Goal: Task Accomplishment & Management: Use online tool/utility

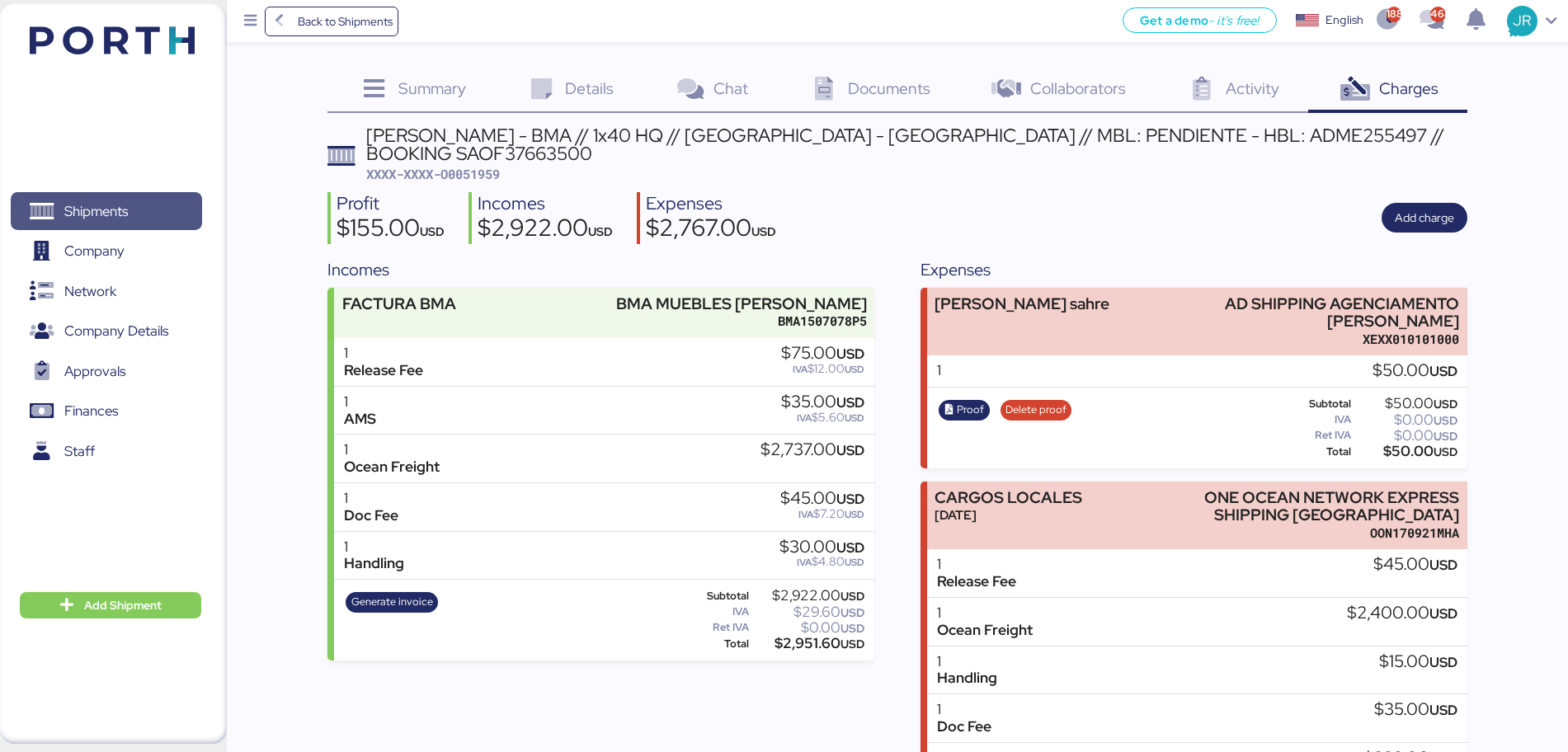
scroll to position [114, 0]
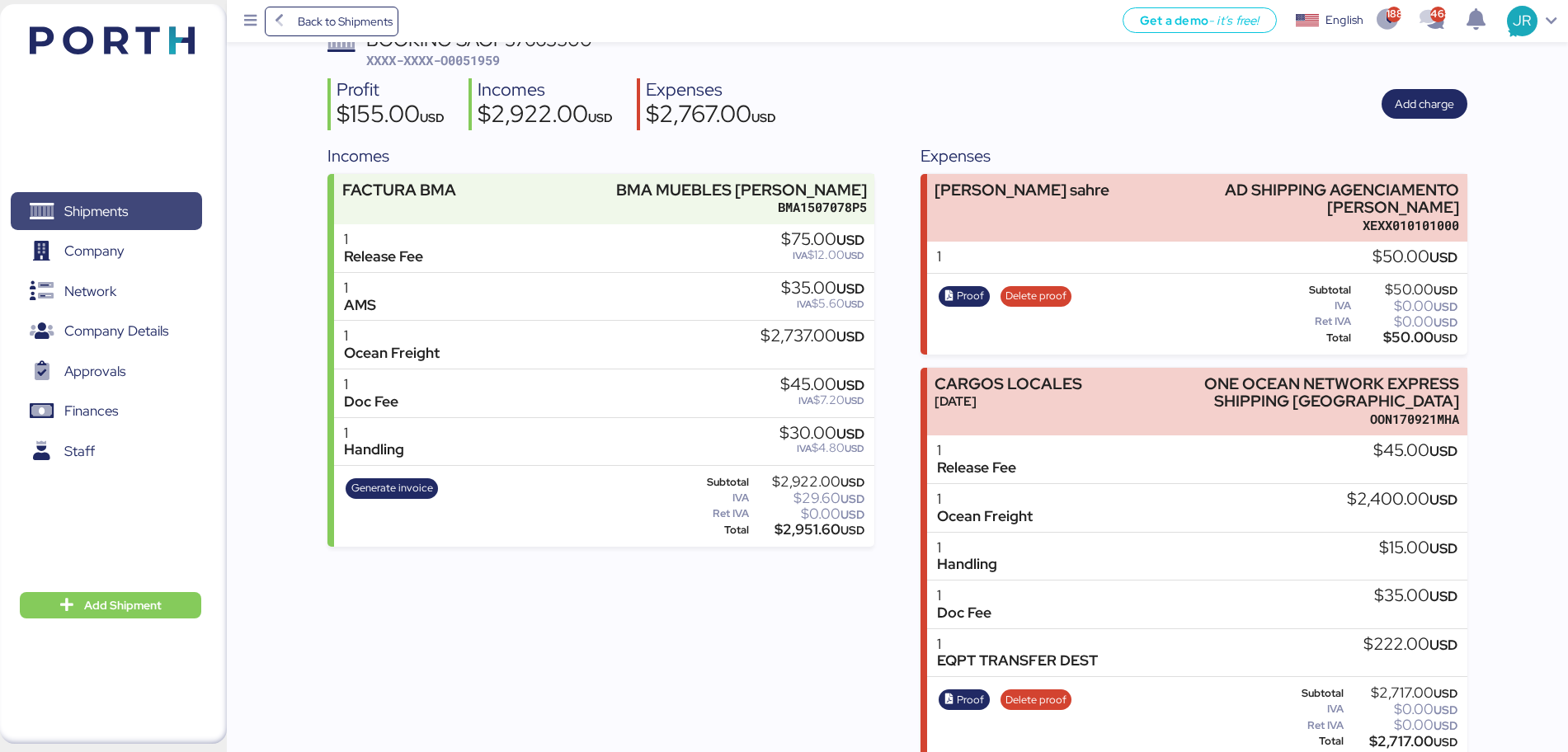
click at [92, 215] on span "Shipments" at bounding box center [96, 211] width 63 height 24
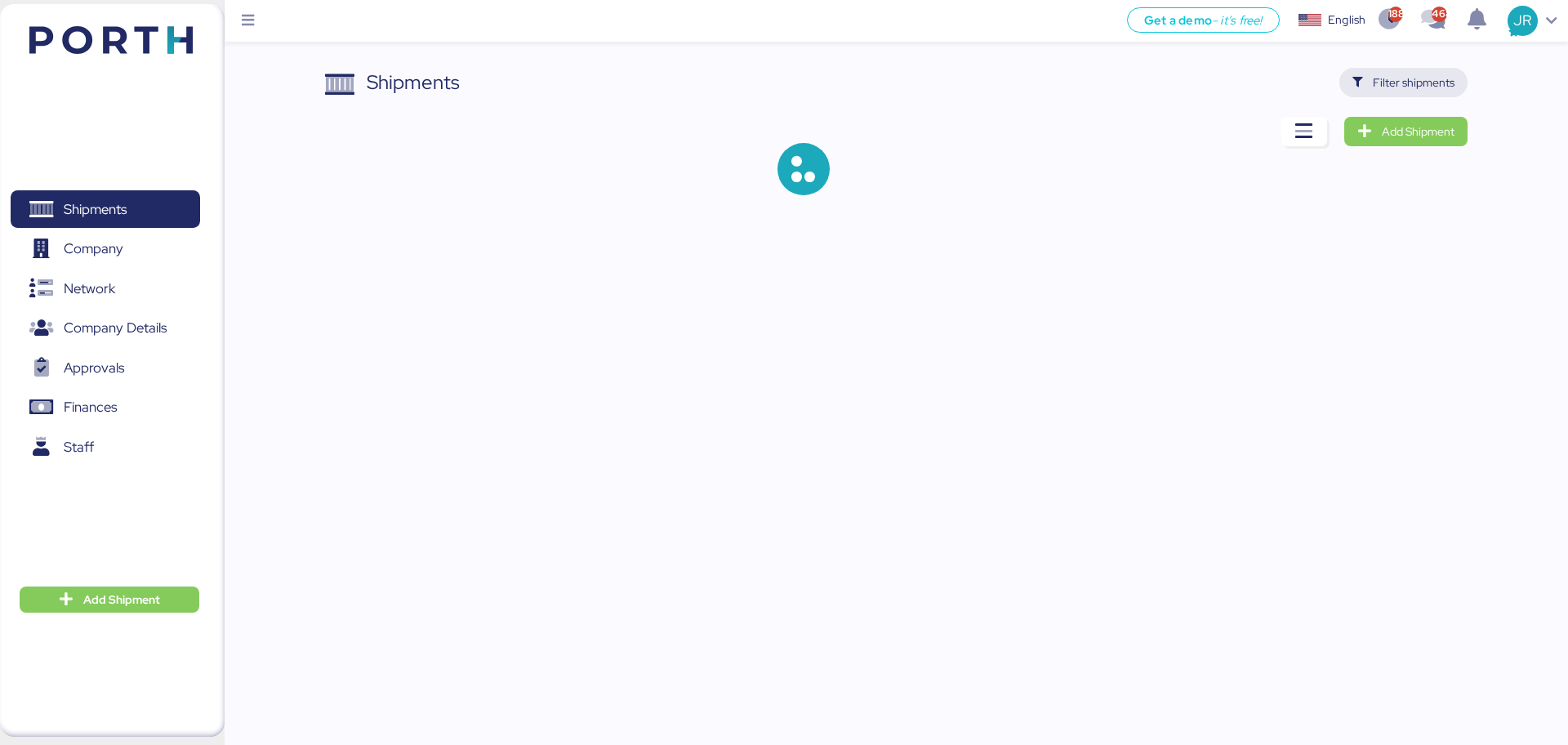
click at [1399, 87] on span "Filter shipments" at bounding box center [1413, 83] width 82 height 20
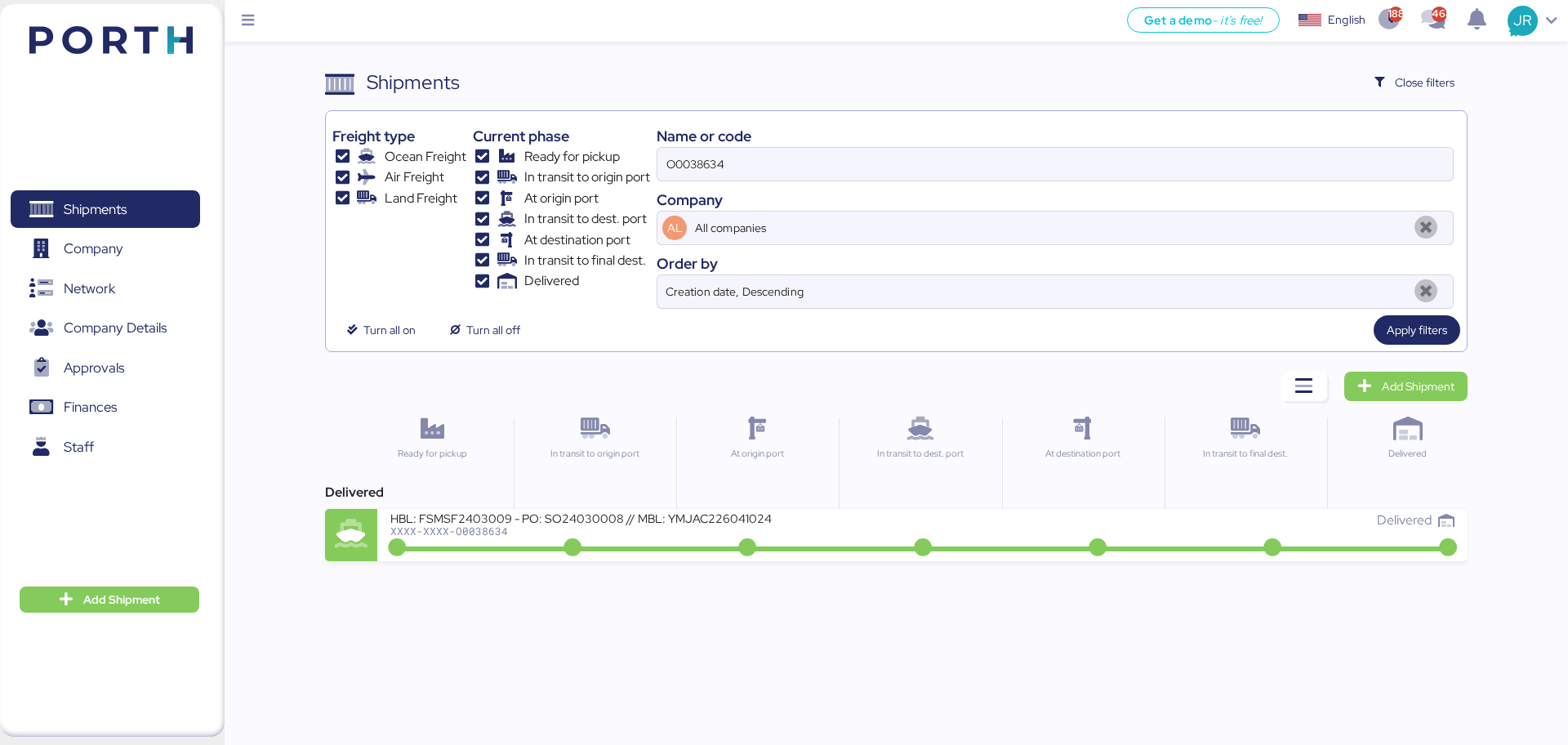
click at [701, 147] on div "O0038634" at bounding box center [1055, 164] width 797 height 34
click at [701, 148] on input "O0038634" at bounding box center [1055, 164] width 795 height 32
click at [701, 147] on div "O0038634" at bounding box center [1055, 164] width 797 height 34
click at [701, 148] on input "O0038634" at bounding box center [1055, 164] width 795 height 32
click at [695, 162] on input "O0038634" at bounding box center [1055, 164] width 795 height 32
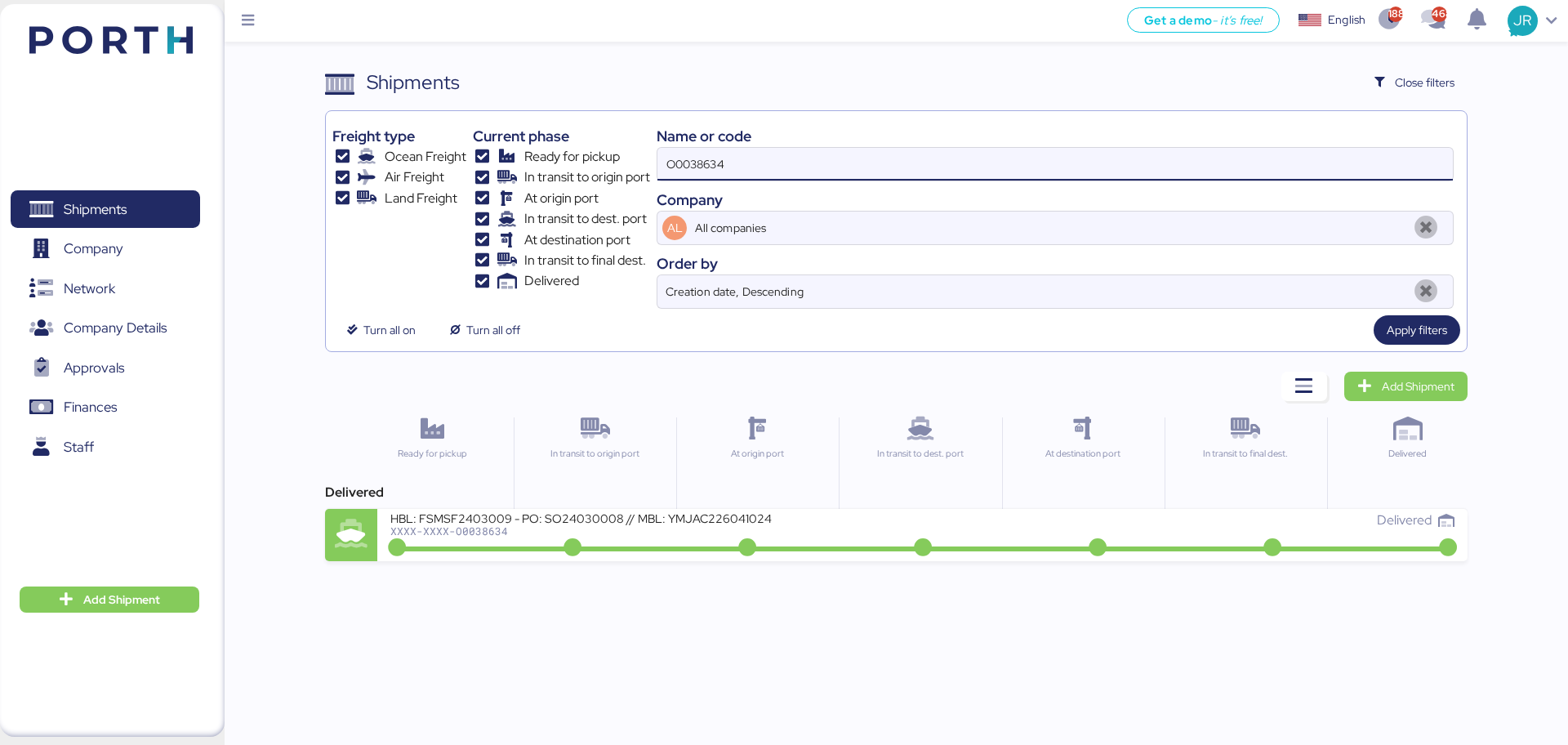
click at [695, 162] on input "O0038634" at bounding box center [1055, 164] width 795 height 32
paste input "52061"
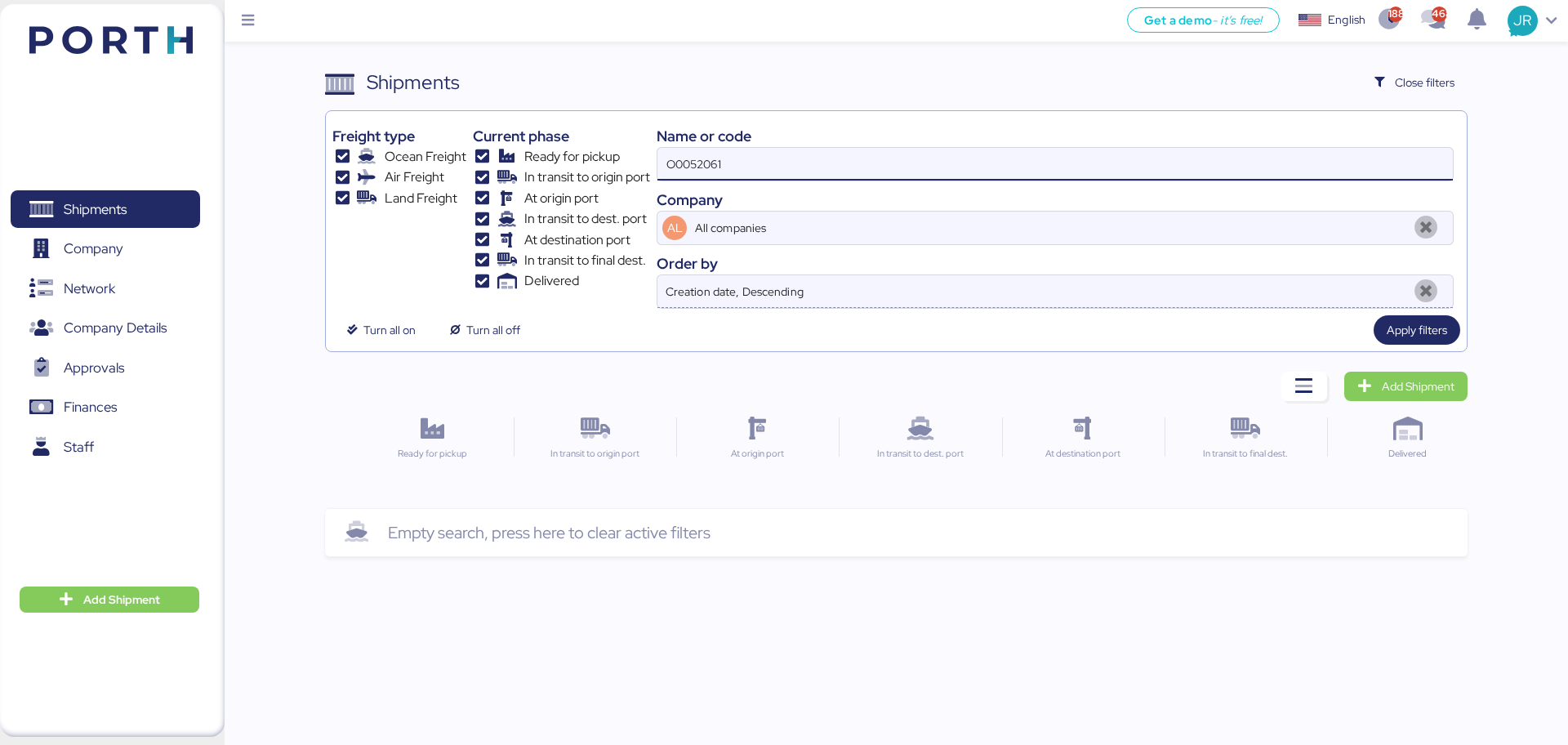
type input "O0052061"
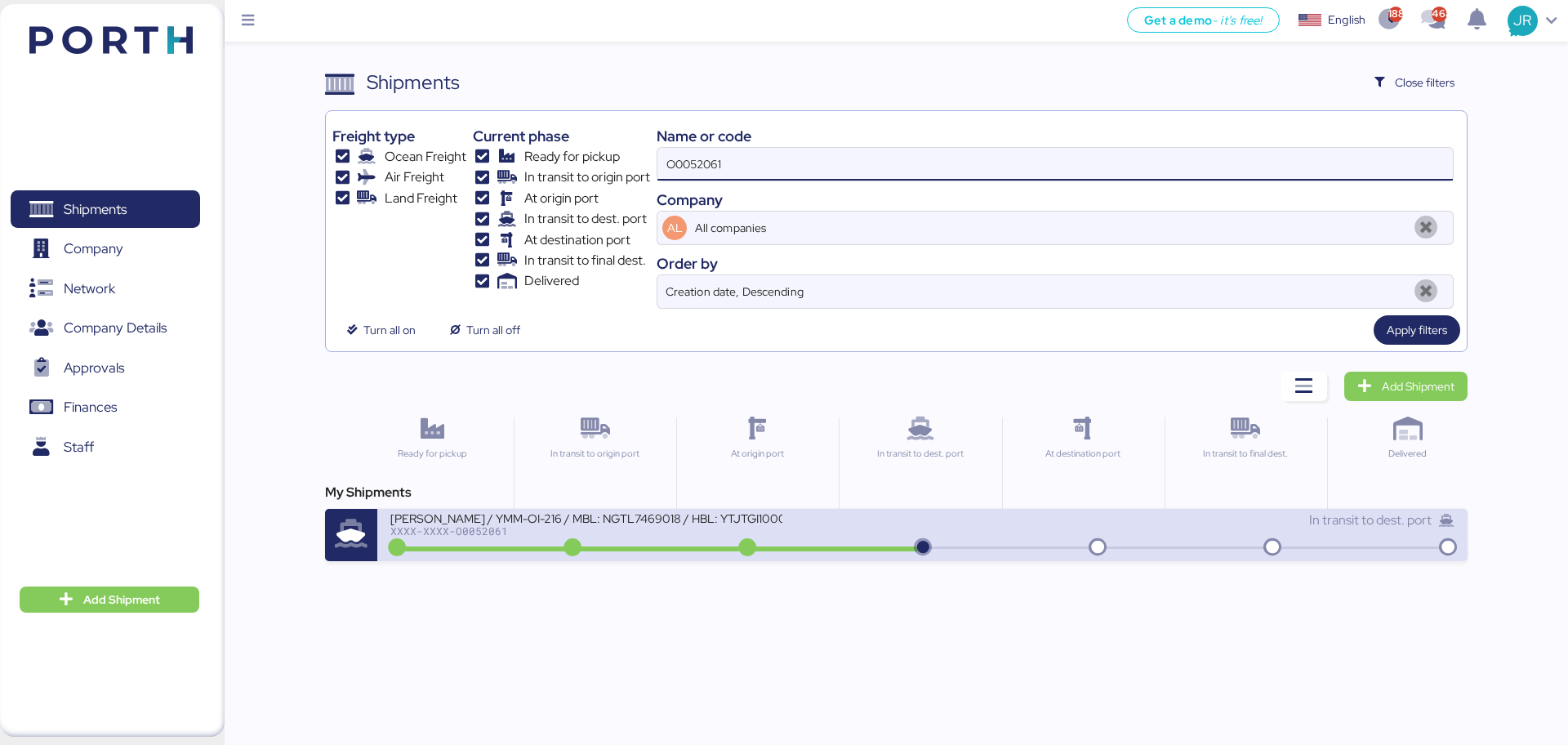
click at [597, 520] on div "[PERSON_NAME] / YMM-OI-216 / MBL: NGTL7469018 / HBL: YTJTGI100028 / LCL" at bounding box center [585, 517] width 392 height 14
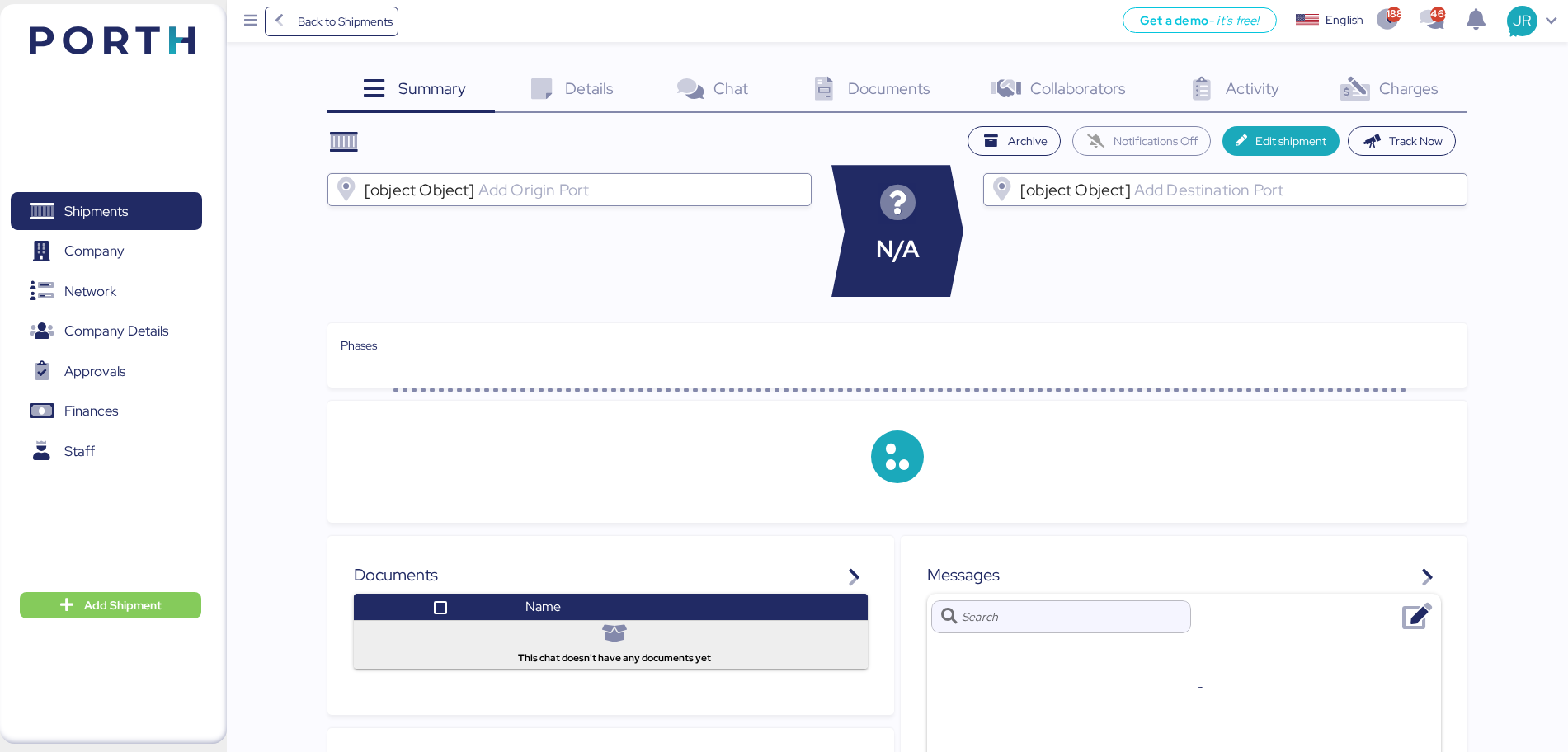
click at [1401, 90] on span "Charges" at bounding box center [1409, 88] width 59 height 21
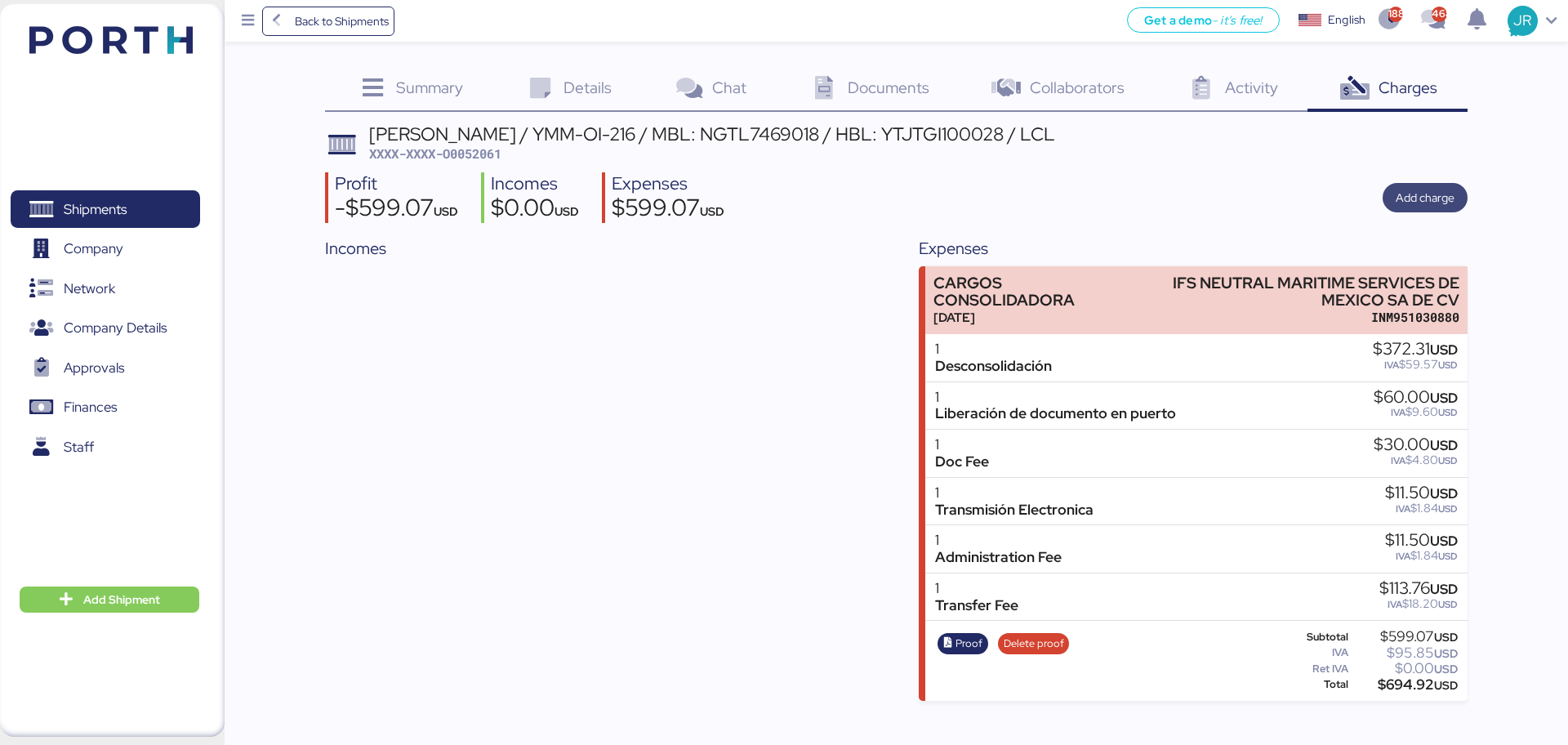
click at [1412, 202] on span "Add charge" at bounding box center [1425, 197] width 59 height 20
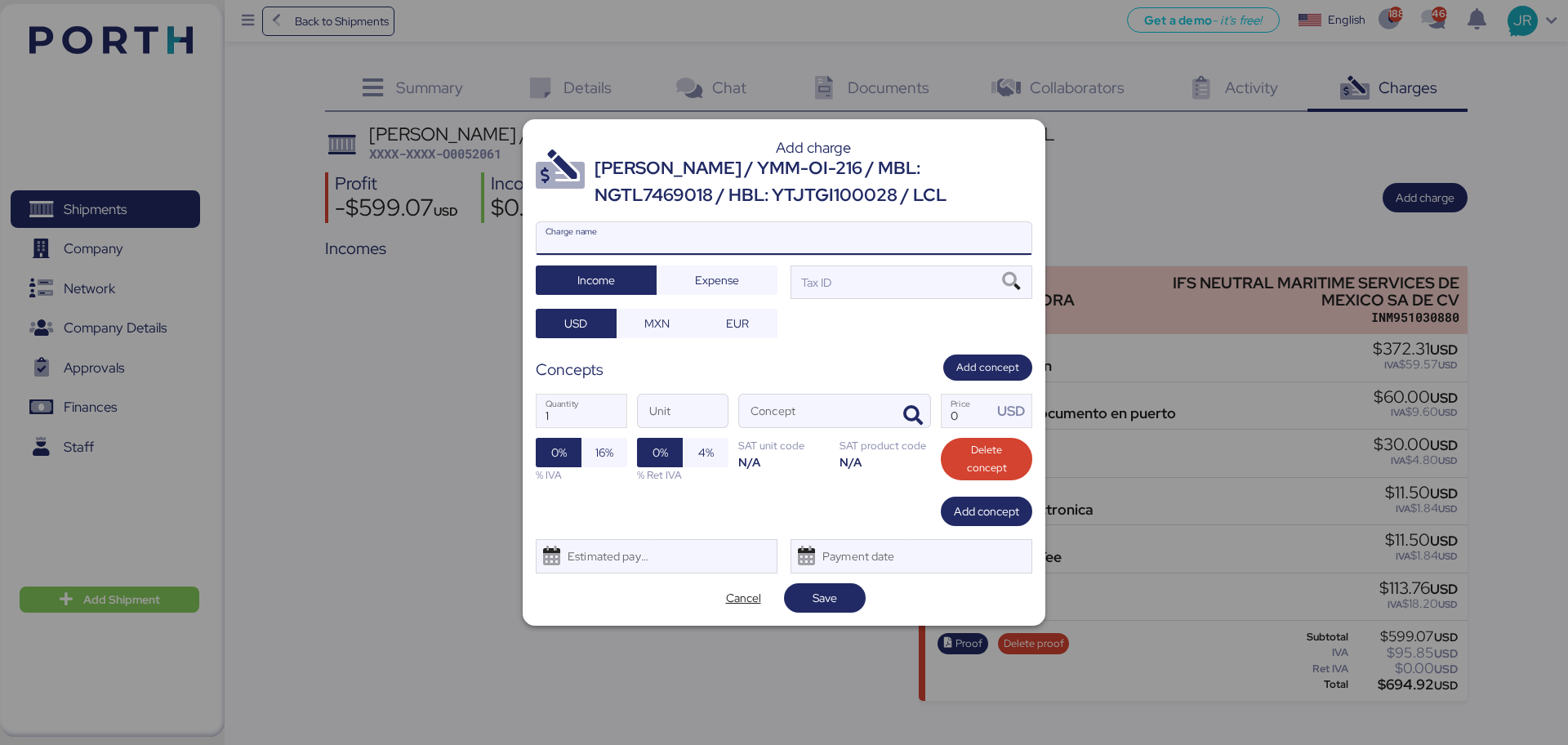
click at [655, 240] on input "Charge name" at bounding box center [784, 238] width 495 height 32
type input "CAAT"
click at [695, 273] on span "Expense" at bounding box center [717, 280] width 44 height 20
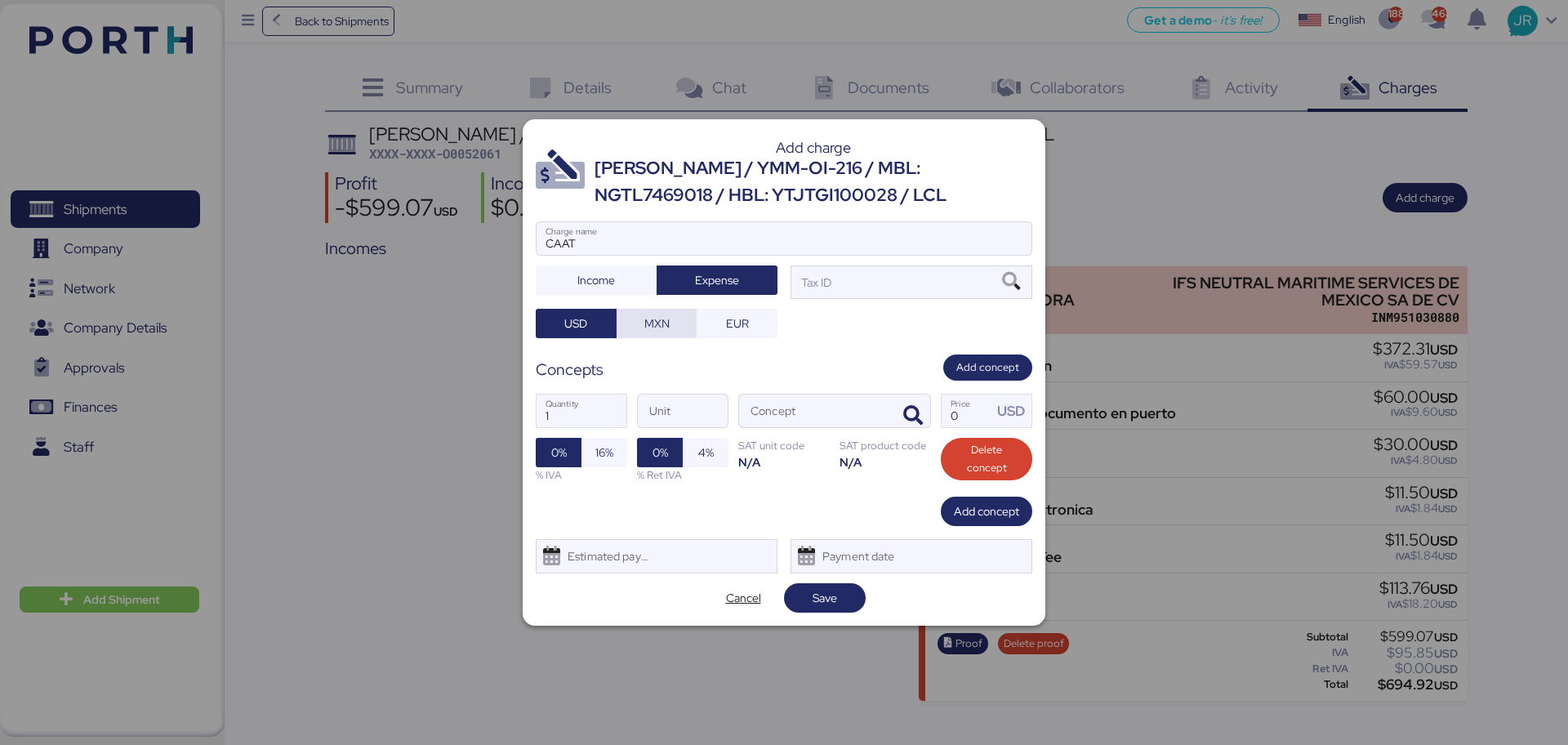
click at [666, 320] on span "MXN" at bounding box center [656, 324] width 26 height 20
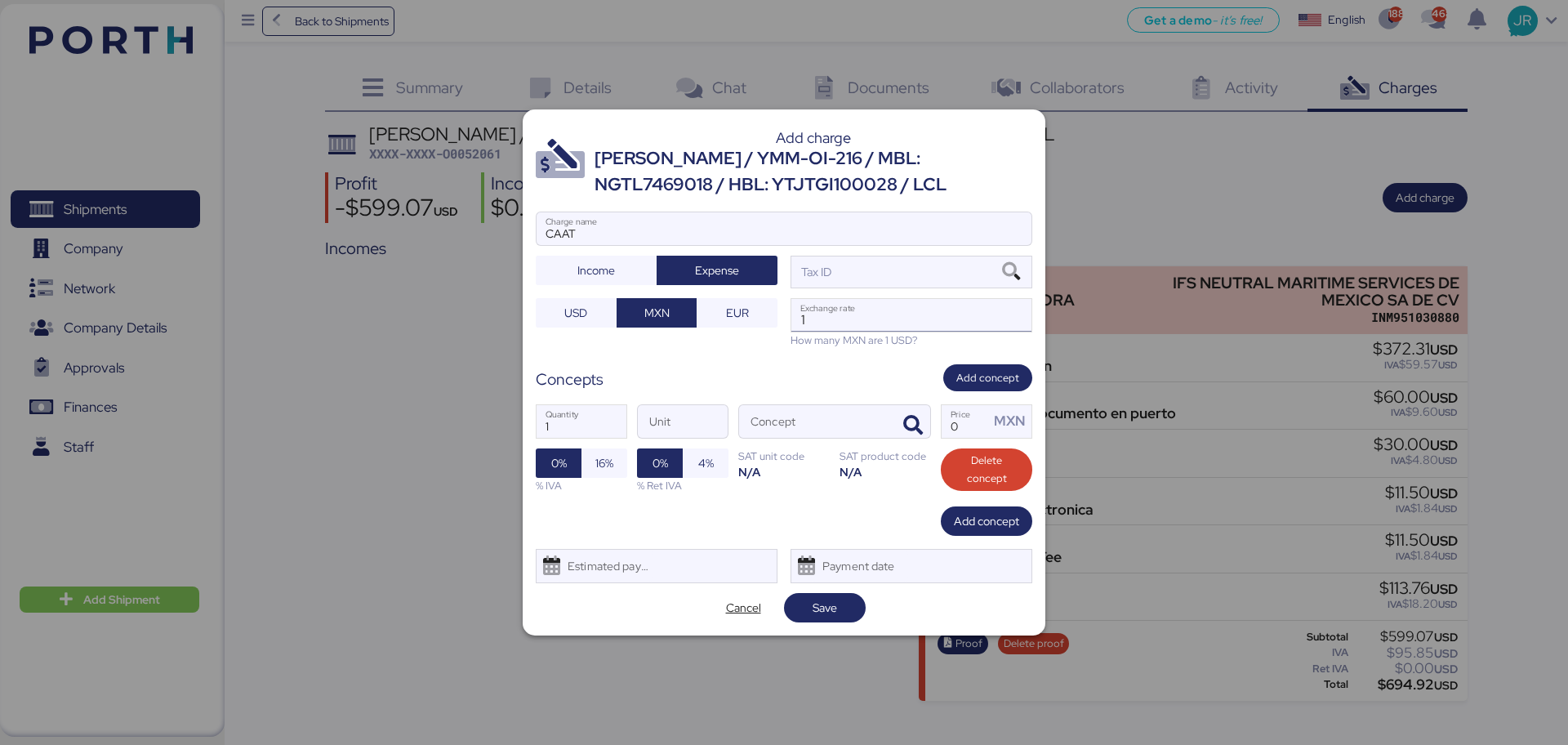
click at [875, 313] on input "1" at bounding box center [911, 315] width 240 height 32
paste input "18.5935"
type input "18.5935"
click at [917, 431] on icon "button" at bounding box center [913, 425] width 20 height 20
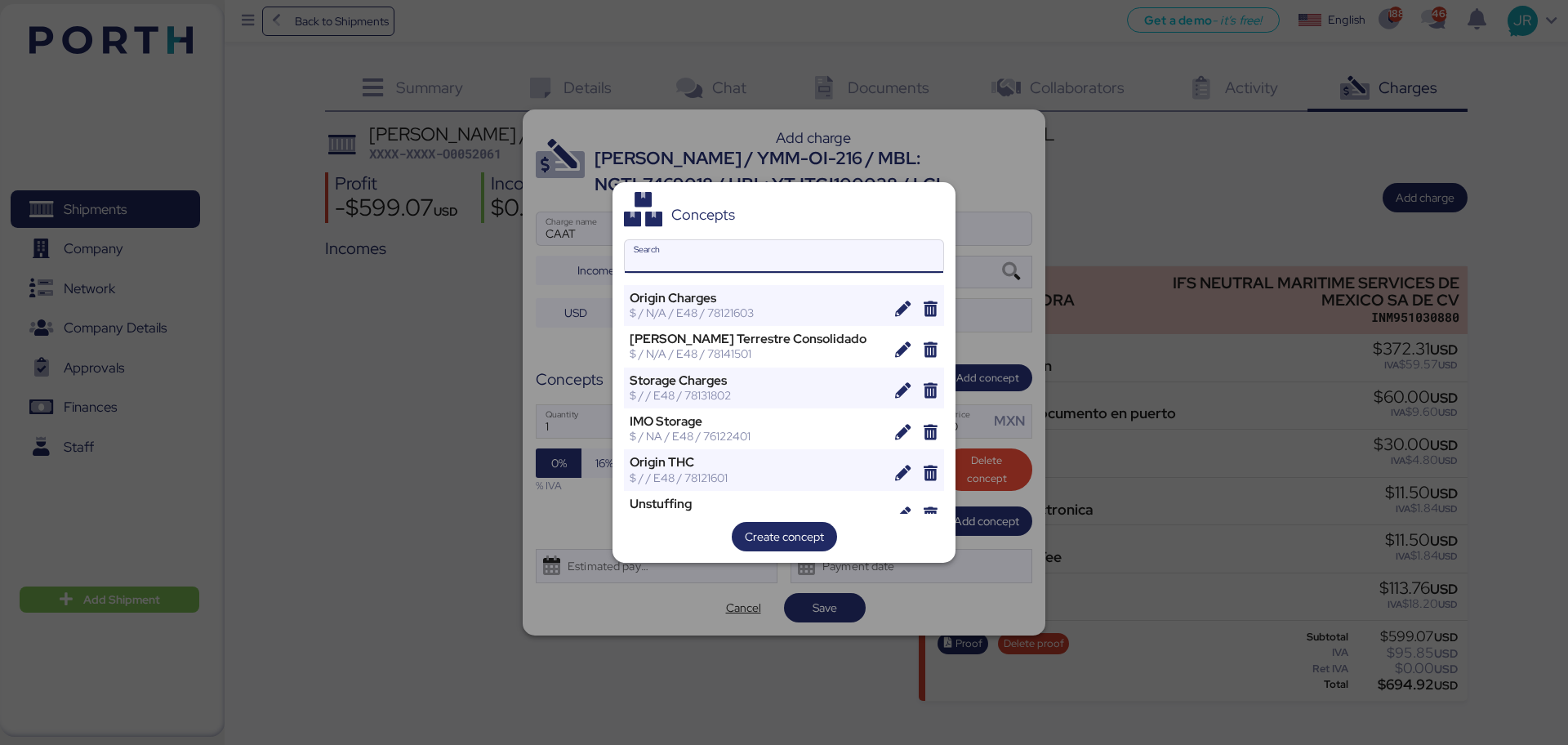
click at [717, 264] on input "Search" at bounding box center [784, 256] width 319 height 32
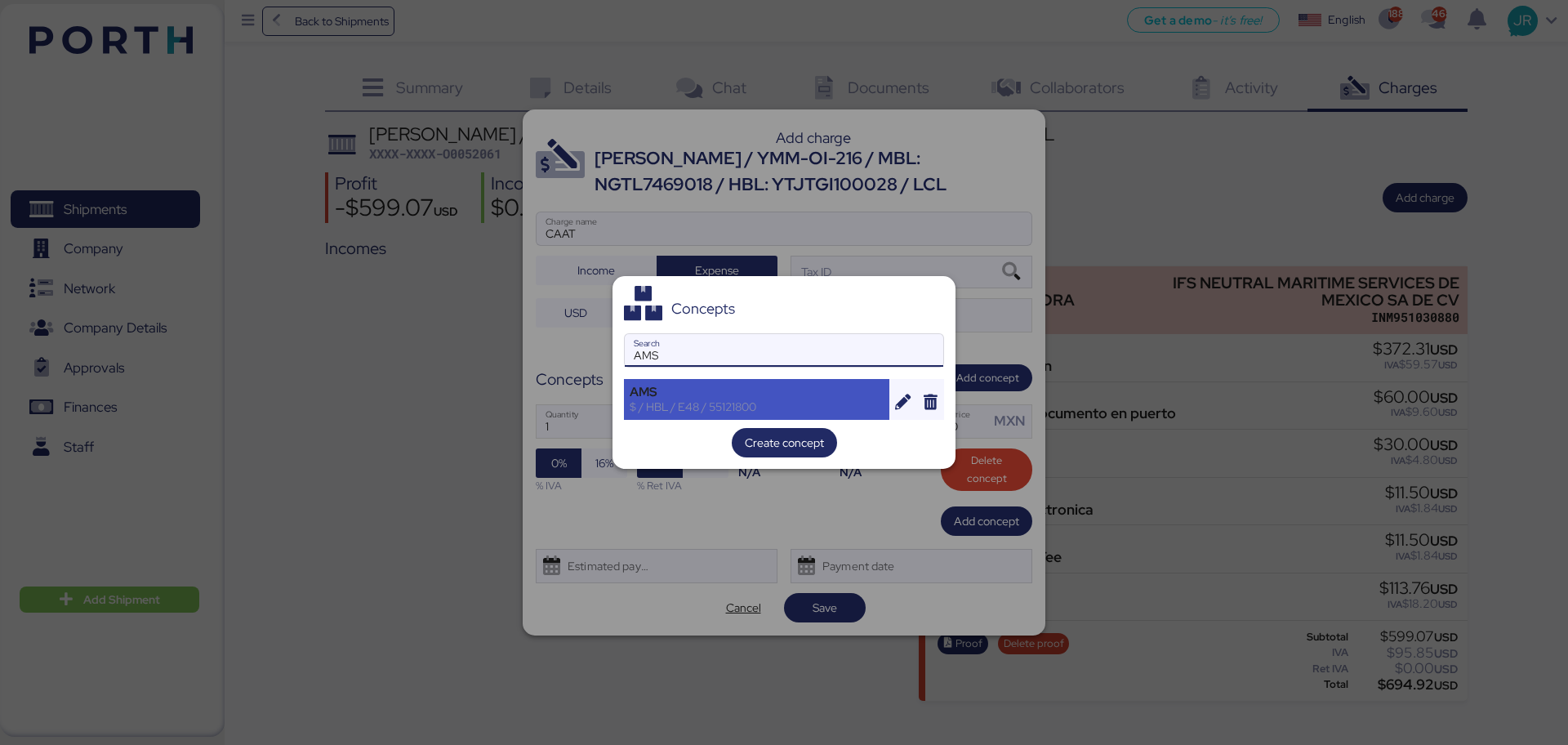
type input "AMS"
click at [670, 388] on div "AMS" at bounding box center [757, 391] width 254 height 14
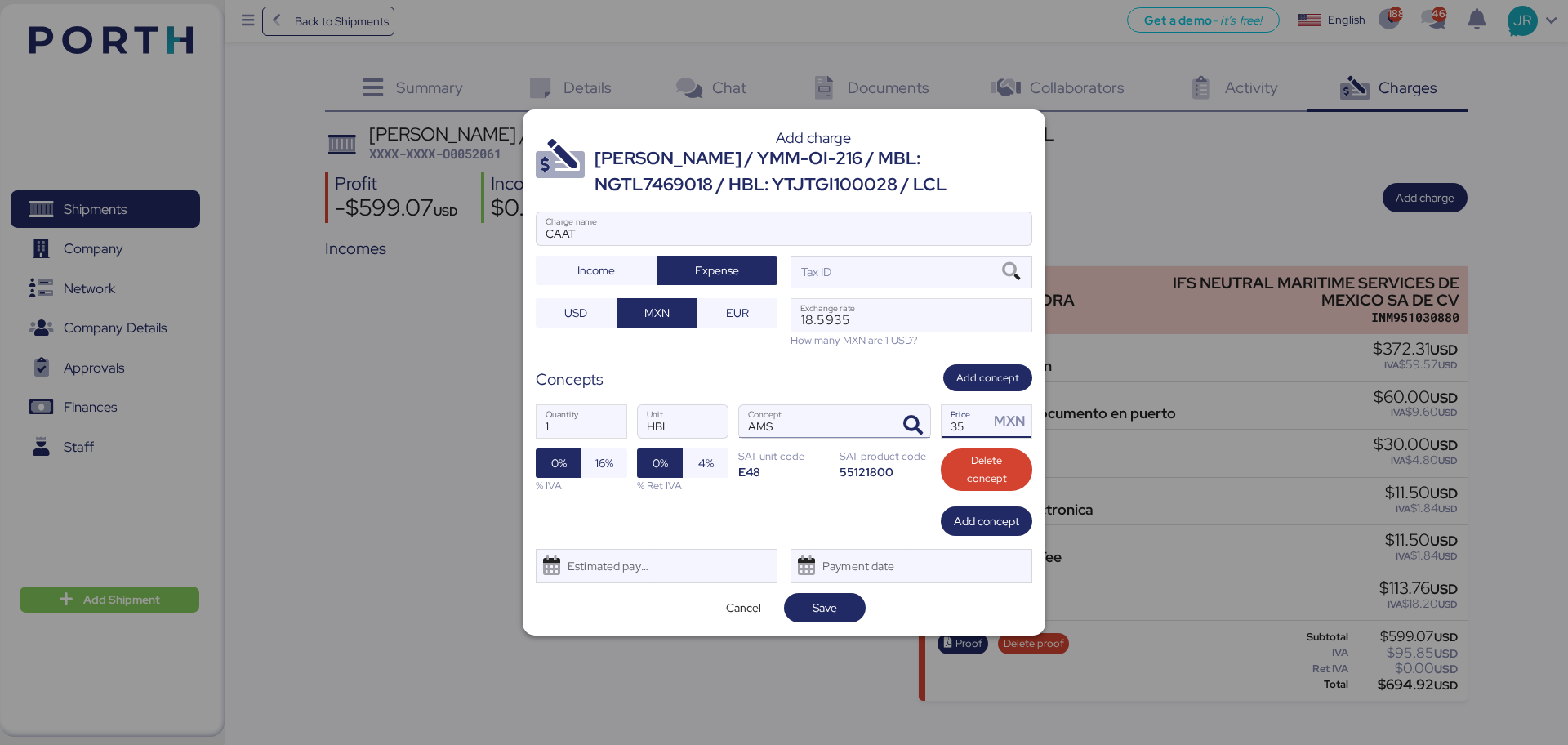
drag, startPoint x: 939, startPoint y: 420, endPoint x: 867, endPoint y: 420, distance: 72.0
click at [867, 420] on div "1 Quantity HBL Unit AMS Concept 35 Price MXN 0% 16% % IVA 0% 4% % Ret IVA SAT u…" at bounding box center [784, 448] width 496 height 115
type input "60"
click at [602, 460] on span "16%" at bounding box center [604, 463] width 18 height 20
click at [594, 563] on div "Estimated payment date" at bounding box center [604, 566] width 97 height 32
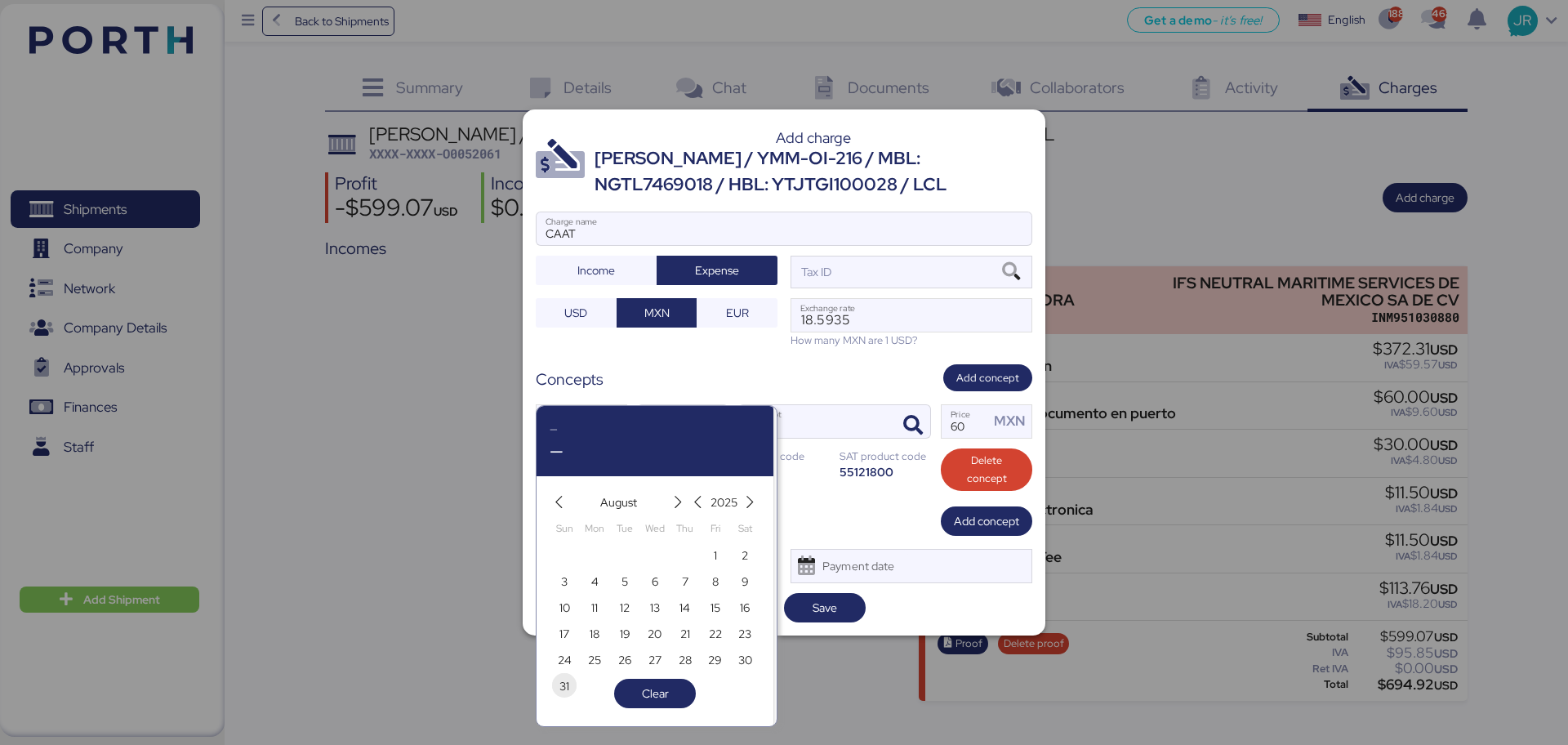
click at [561, 684] on span "31" at bounding box center [564, 686] width 9 height 20
type input "[DATE]"
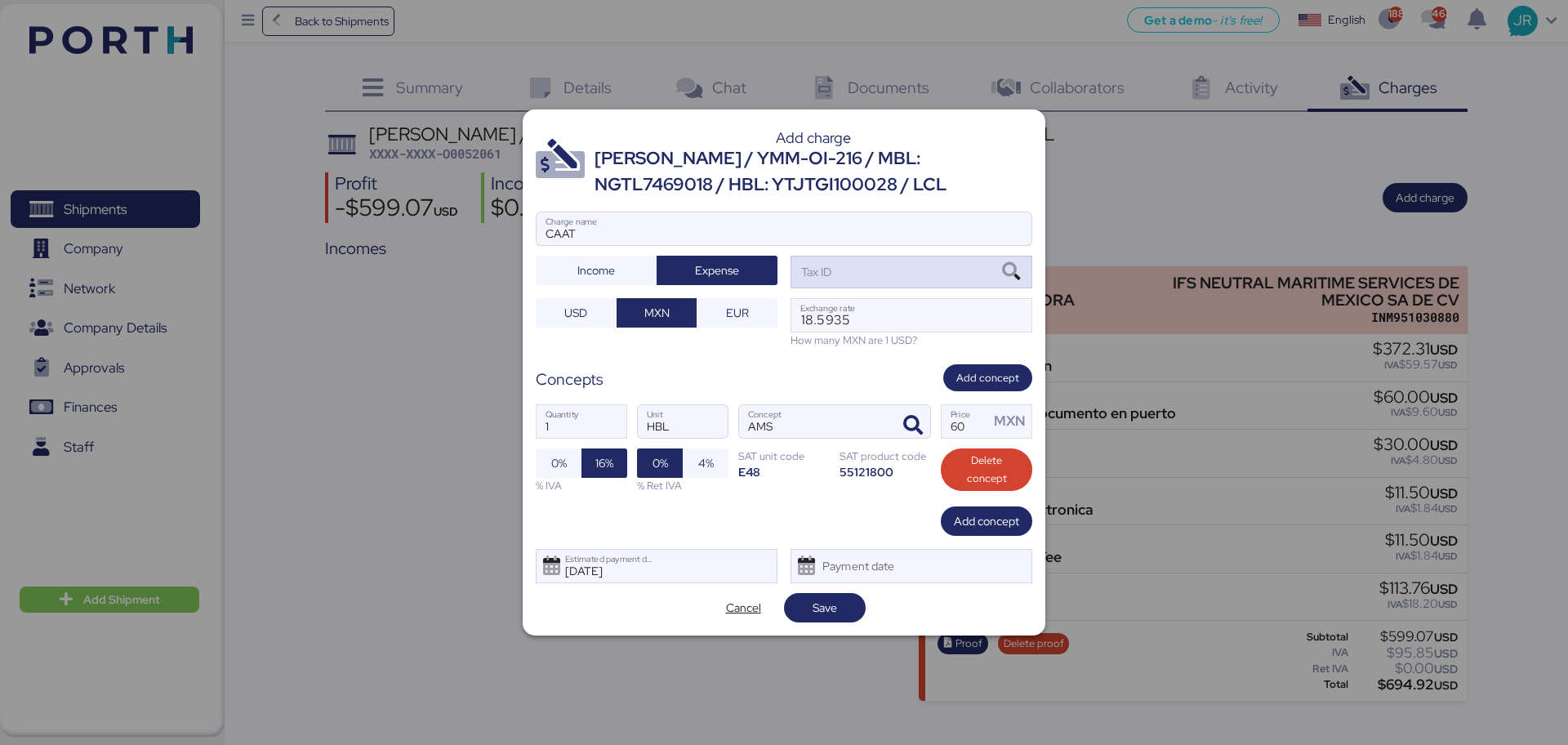
click at [1009, 272] on icon at bounding box center [1010, 271] width 28 height 18
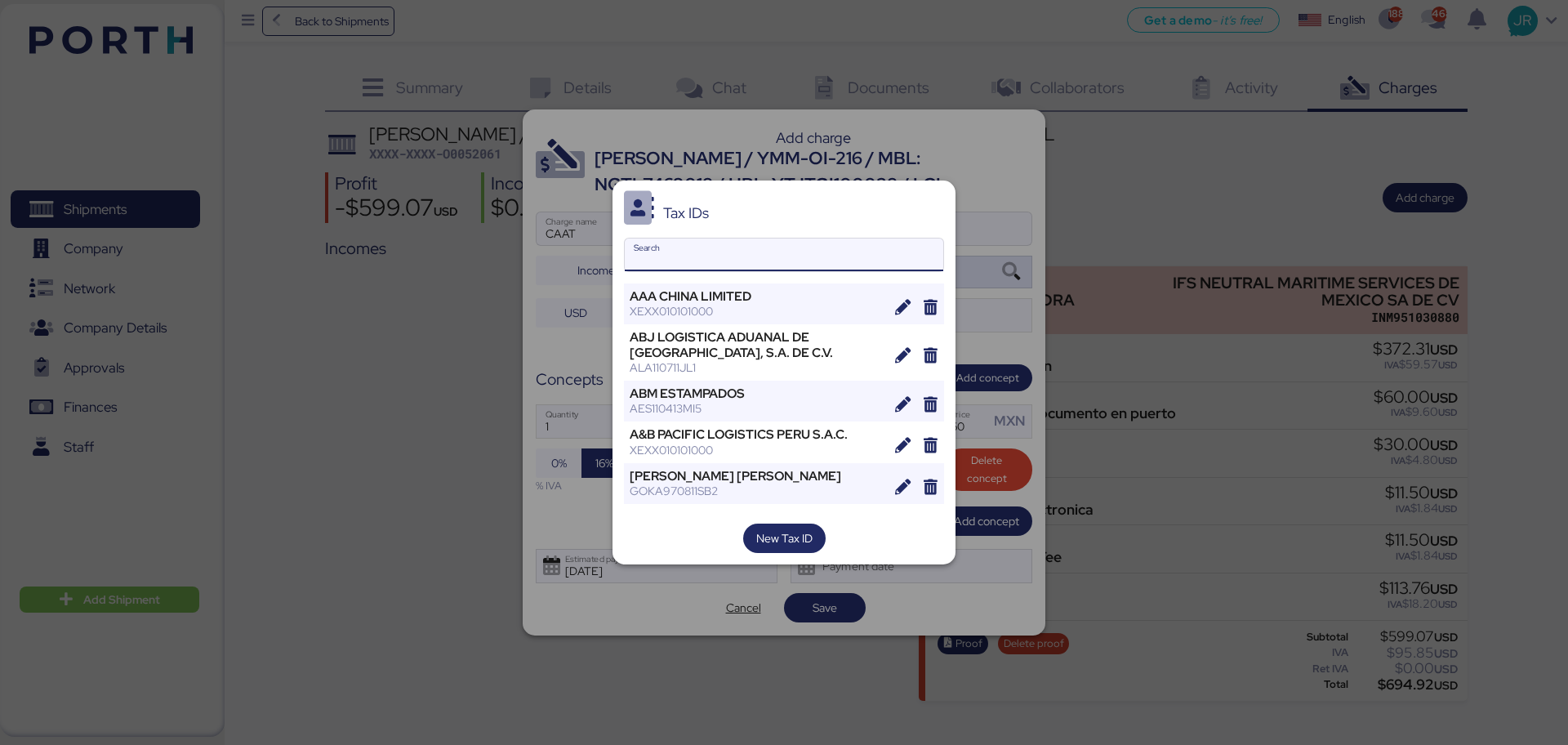
click at [661, 261] on input "Search" at bounding box center [784, 254] width 319 height 32
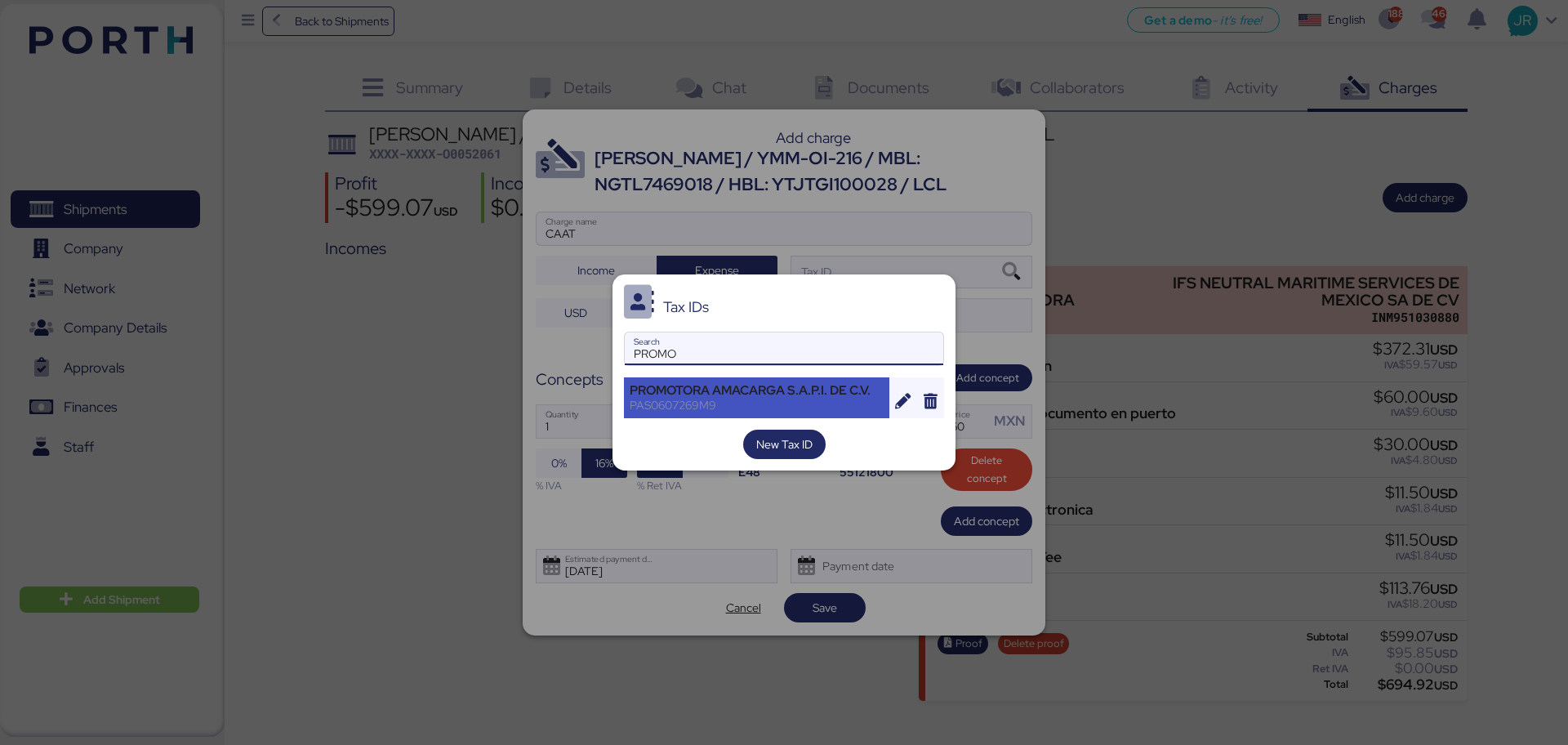
type input "PROMO"
click at [648, 388] on div "PROMOTORA AMACARGA S.A.P.I. DE C.V." at bounding box center [757, 390] width 254 height 14
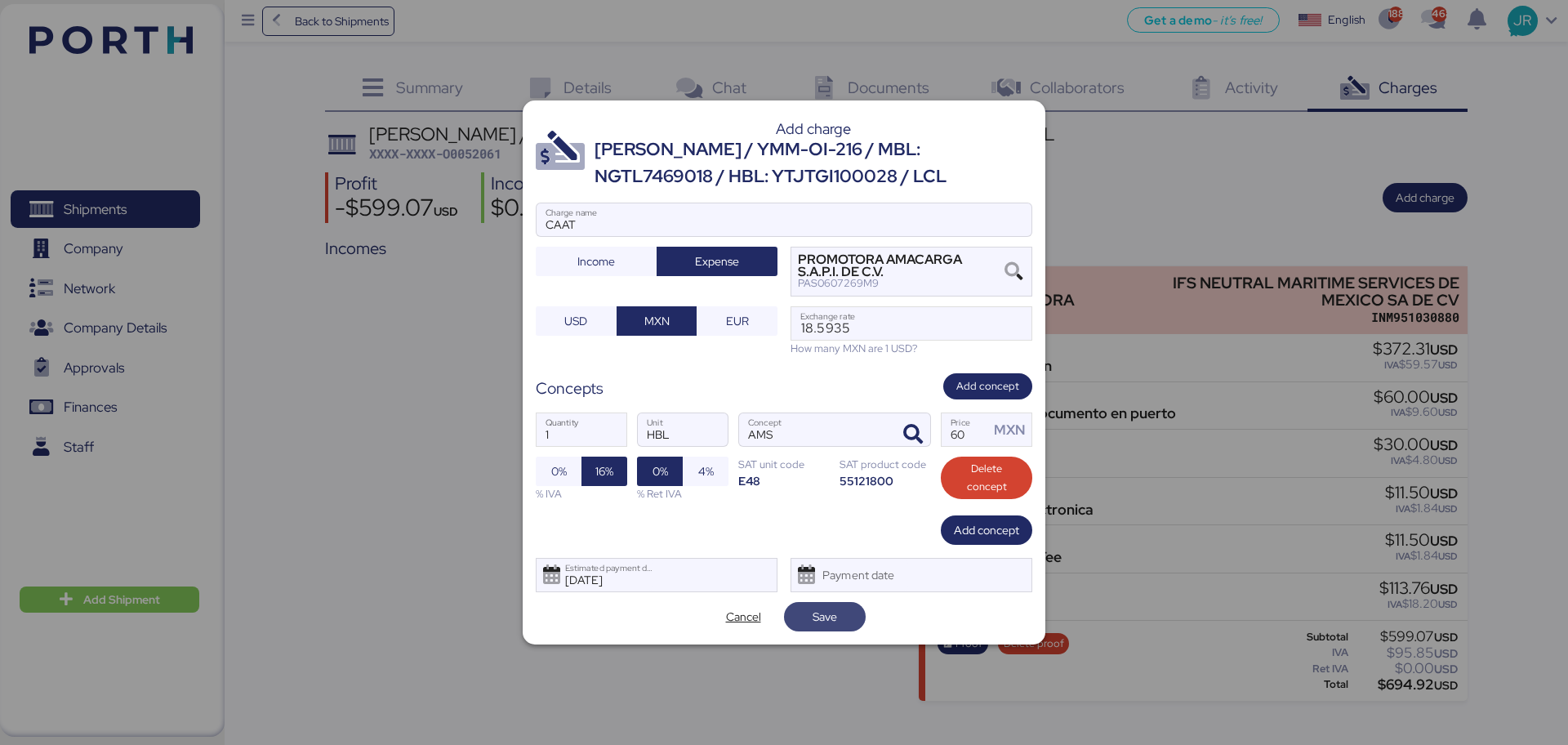
click at [848, 622] on span "Save" at bounding box center [824, 617] width 56 height 23
